Goal: Information Seeking & Learning: Learn about a topic

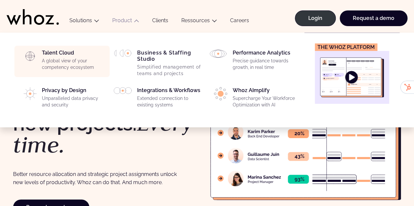
click at [60, 52] on div "Talent Cloud A global view of your competency ecosystem" at bounding box center [74, 62] width 64 height 24
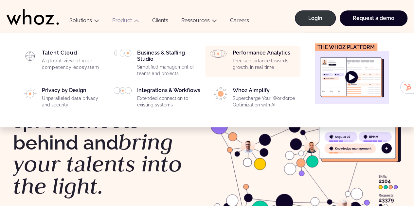
click at [258, 55] on div "Performance Analytics Precise guidance towards growth, in real time" at bounding box center [264, 62] width 64 height 24
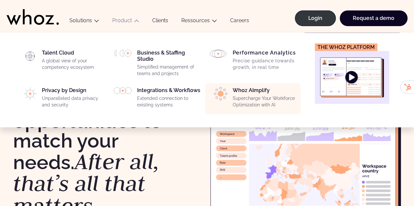
click at [246, 91] on div "Whoz AImplify Supercharge Your Workforce Optimization with AI" at bounding box center [264, 99] width 64 height 24
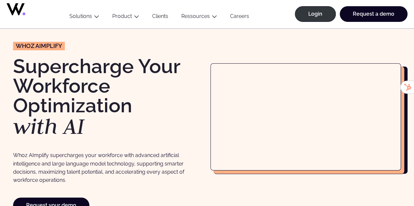
scroll to position [33, 0]
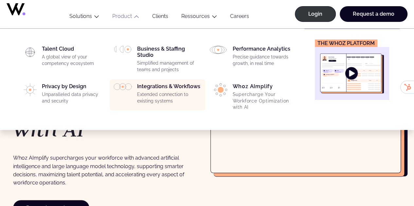
click at [155, 89] on div "Integrations & Workflows Extended connection to existing systems" at bounding box center [169, 95] width 64 height 24
